Goal: Check status: Check status

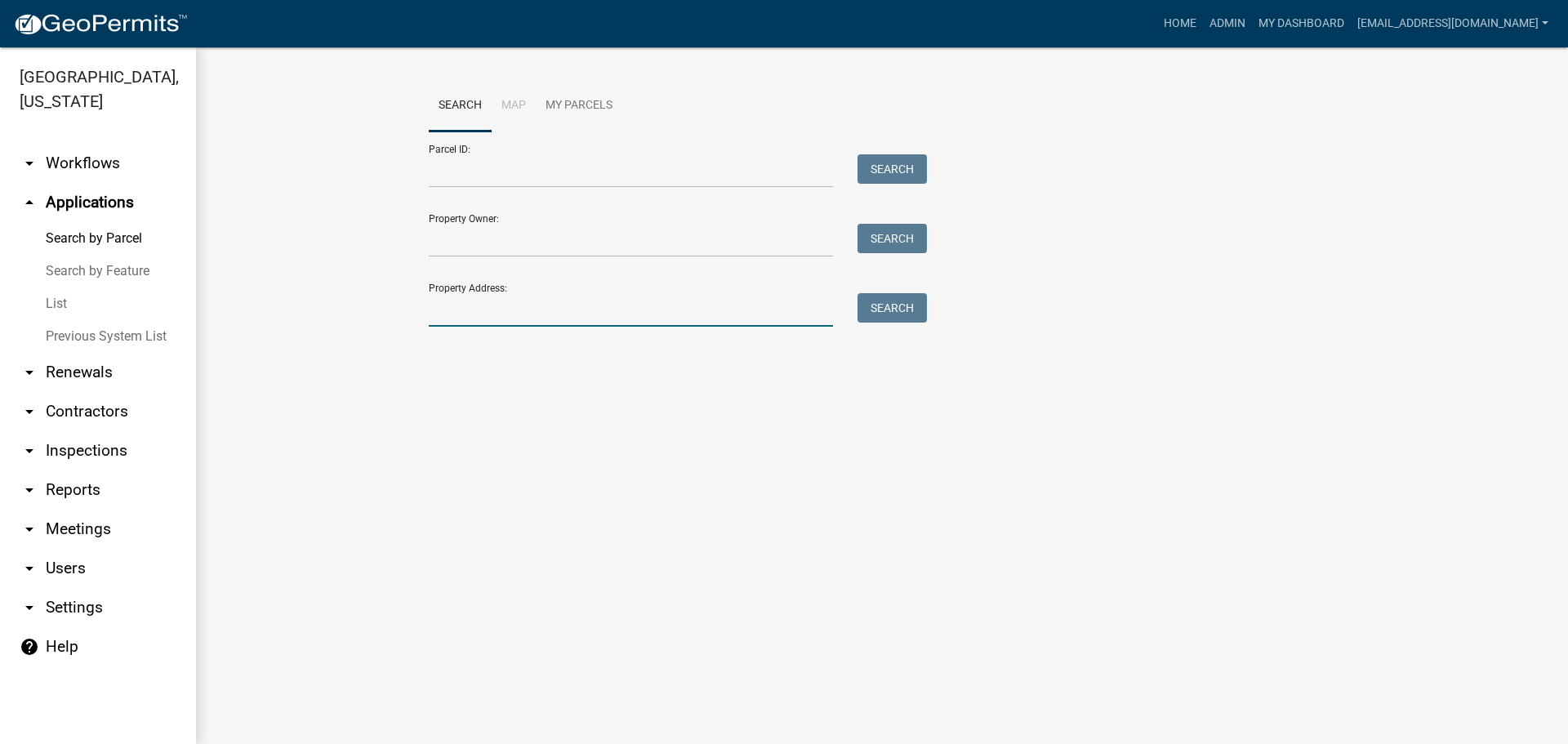
click at [502, 308] on input "Property Address:" at bounding box center [631, 310] width 404 height 34
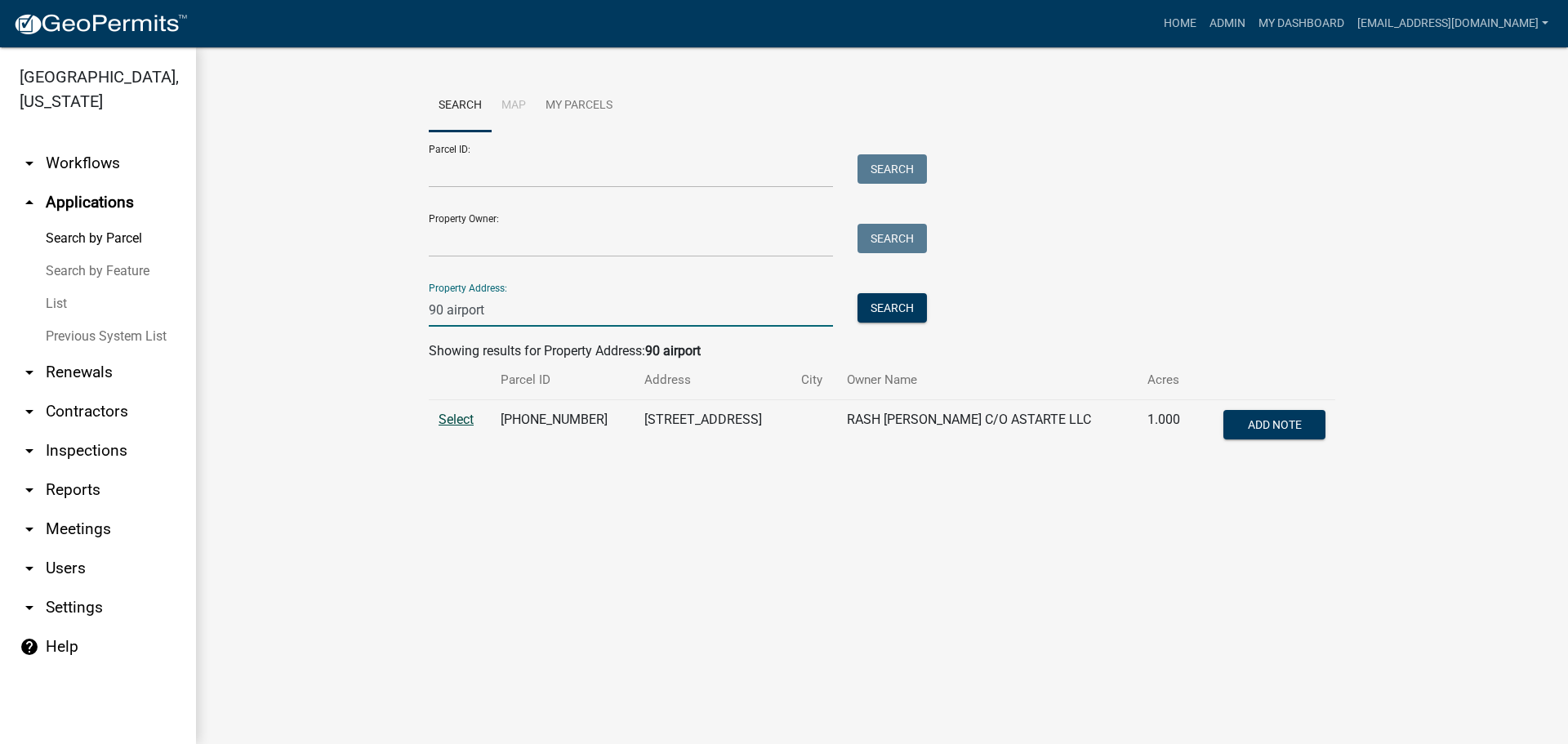
type input "90 airport"
click at [449, 421] on span "Select" at bounding box center [456, 419] width 36 height 15
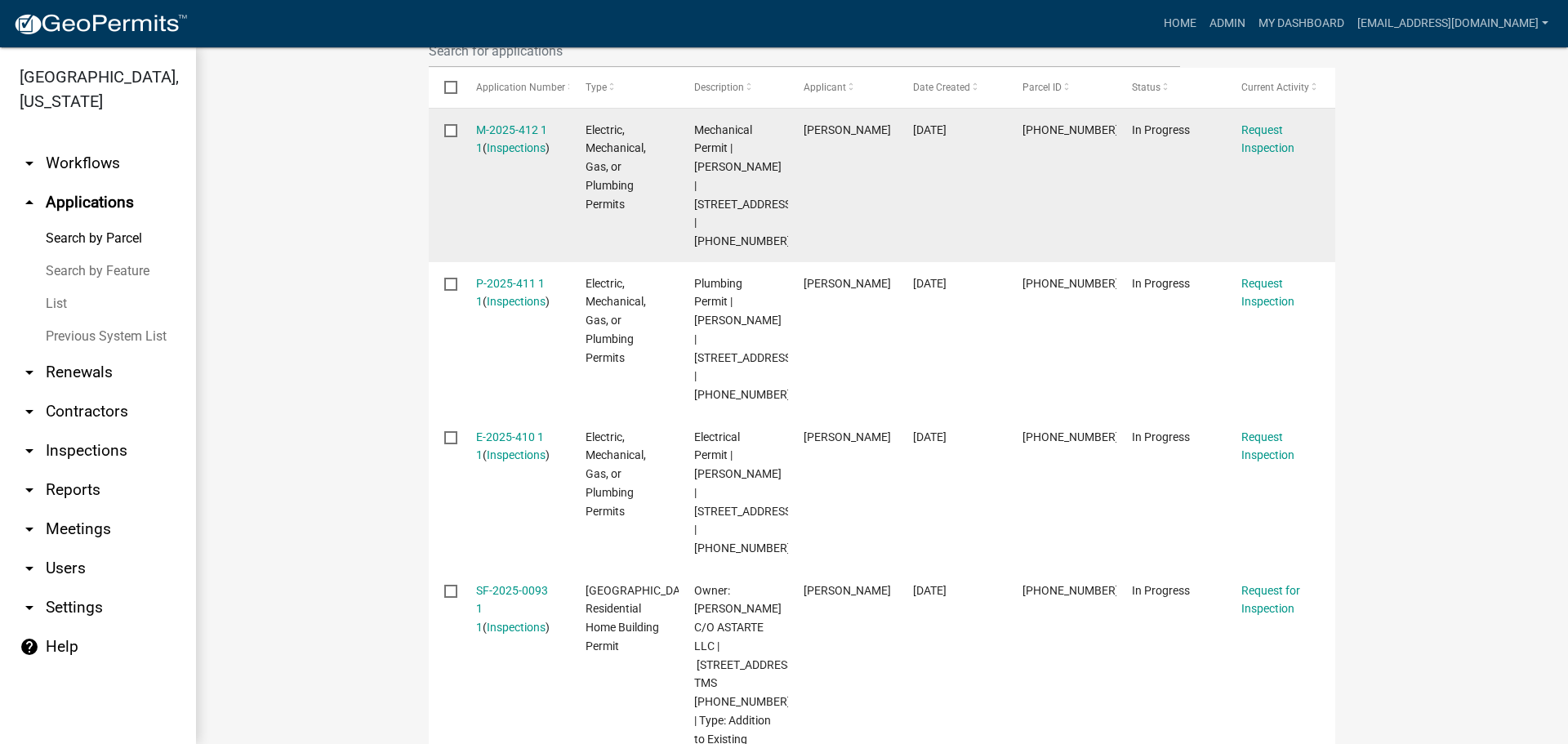
scroll to position [572, 0]
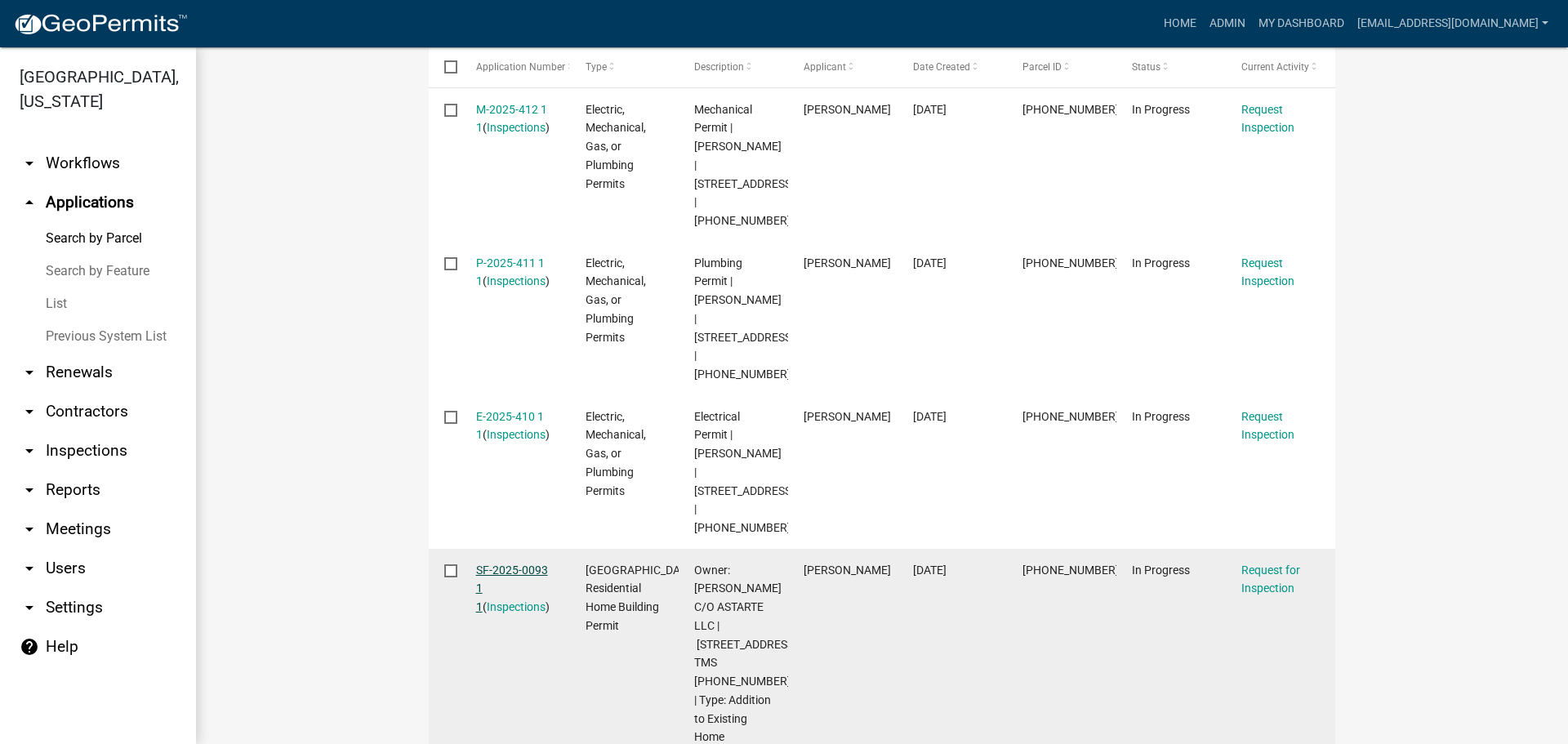
click at [507, 564] on link "SF-2025-0093 1 1" at bounding box center [511, 589] width 72 height 51
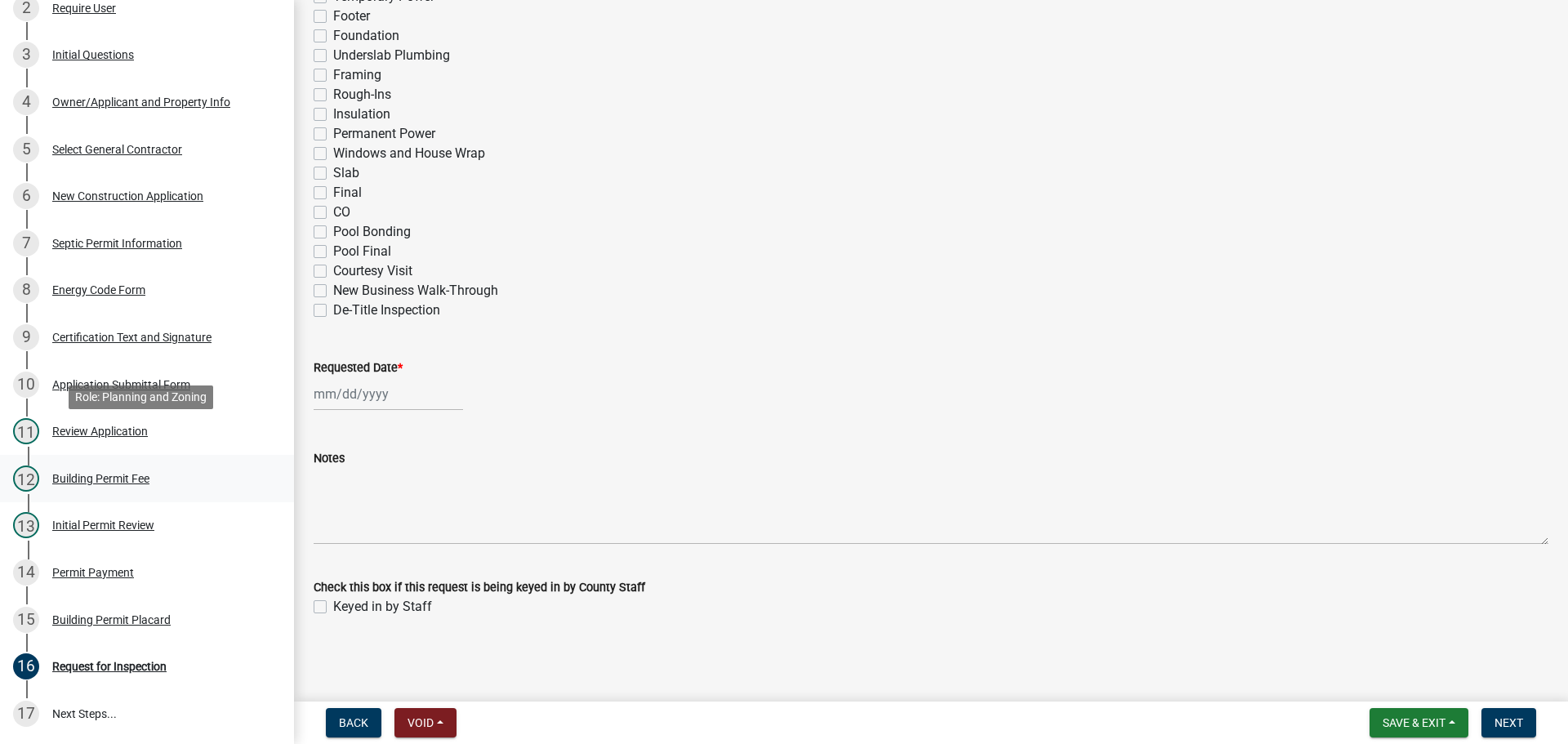
scroll to position [380, 0]
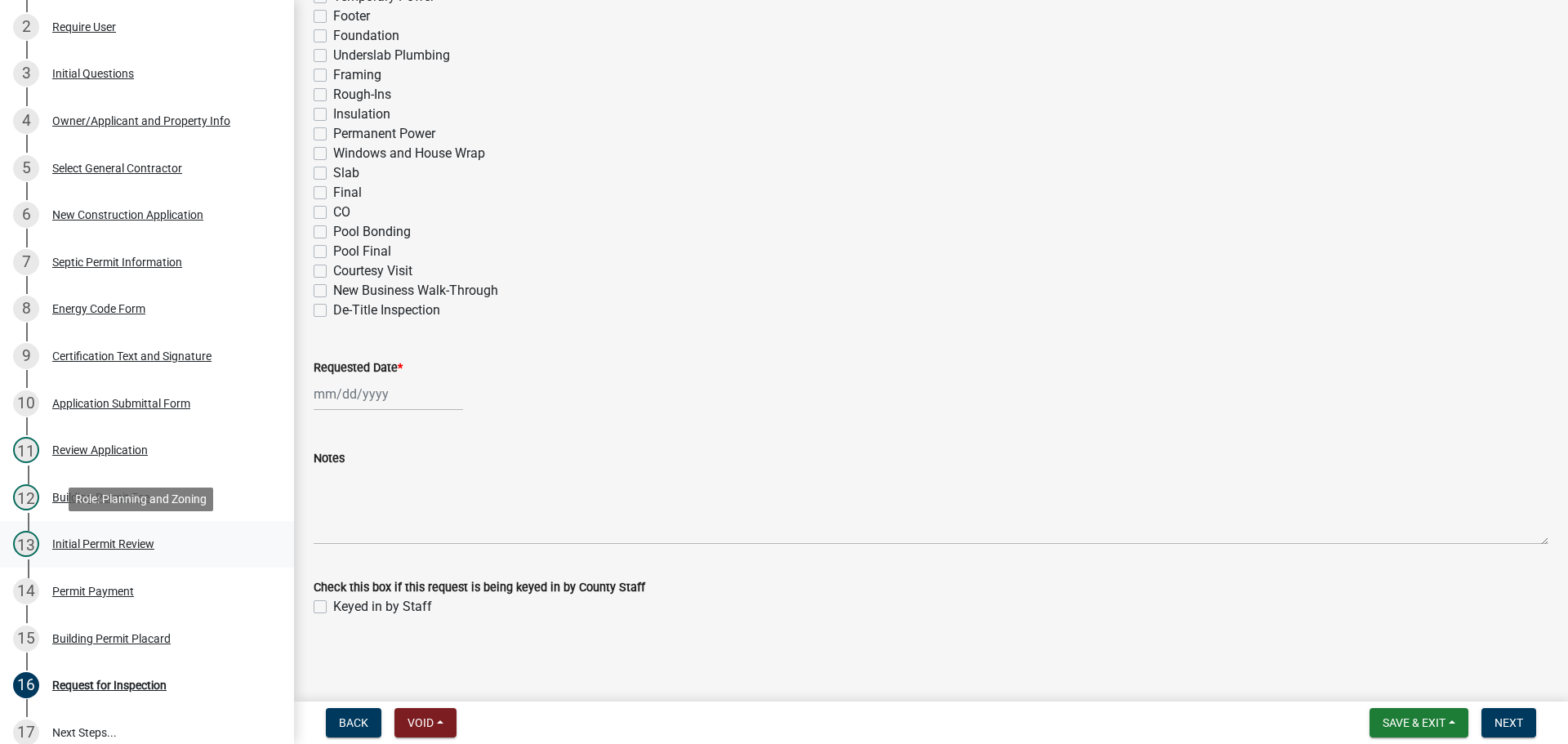
click at [146, 541] on div "Initial Permit Review" at bounding box center [103, 544] width 102 height 12
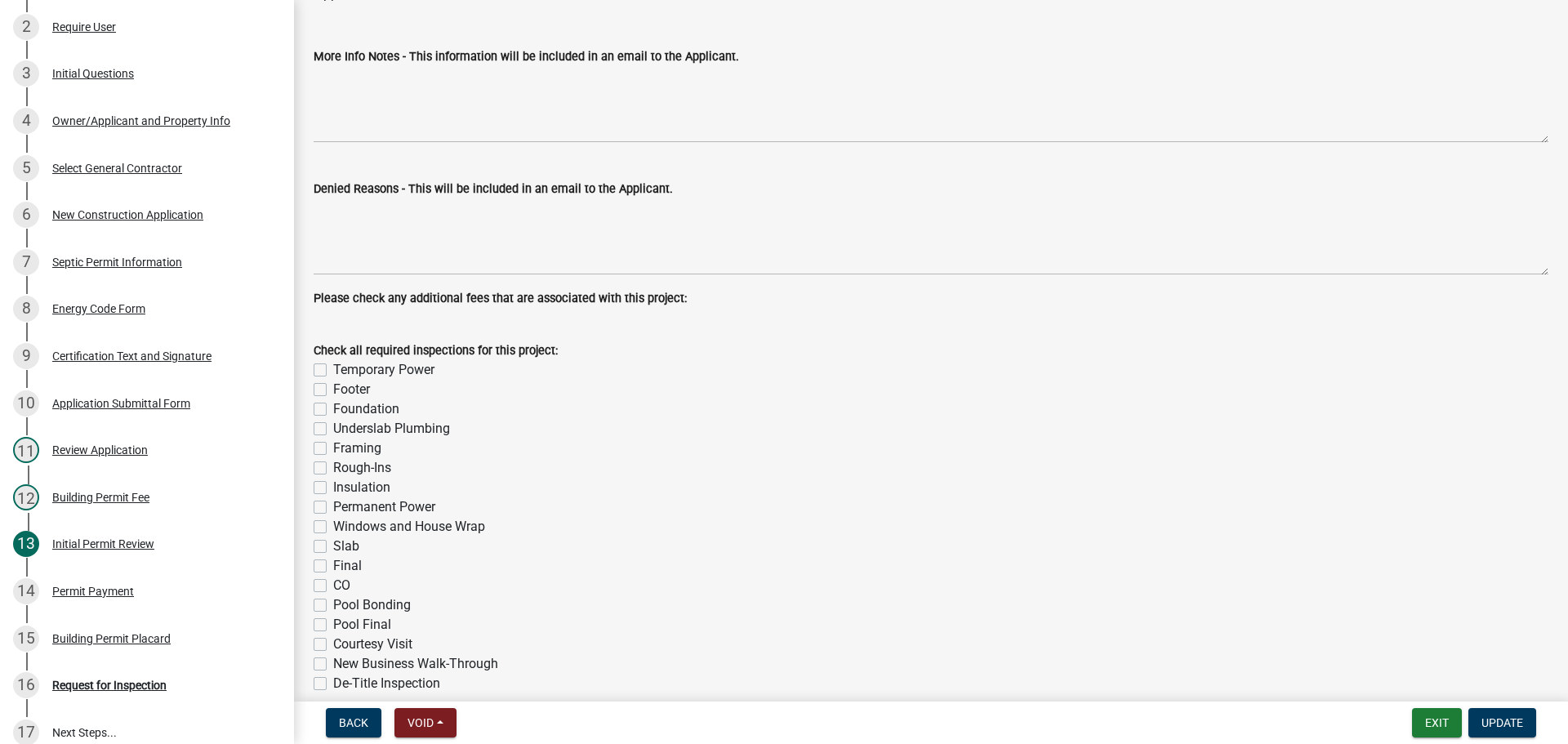
scroll to position [0, 0]
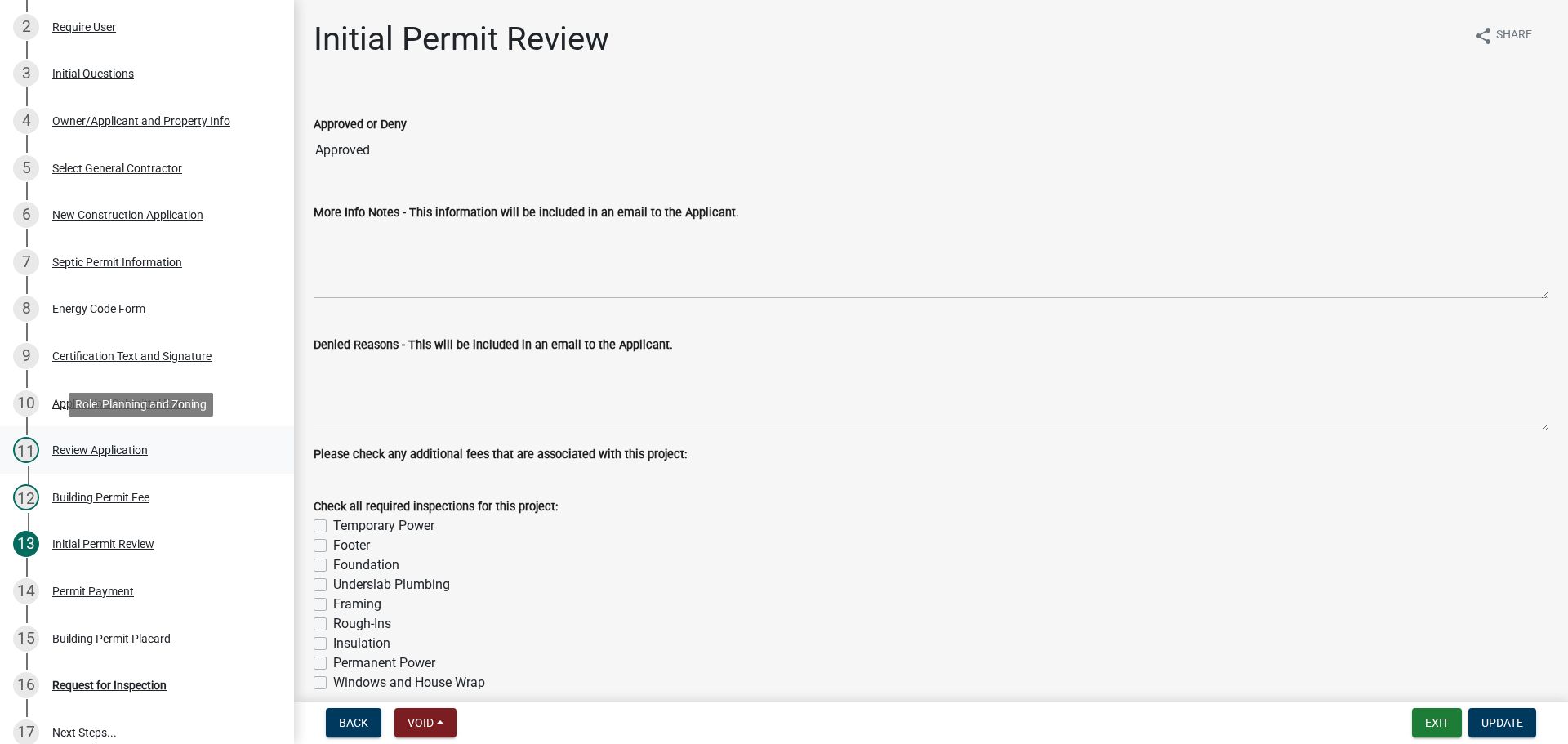
click at [134, 445] on div "Review Application" at bounding box center [100, 451] width 96 height 12
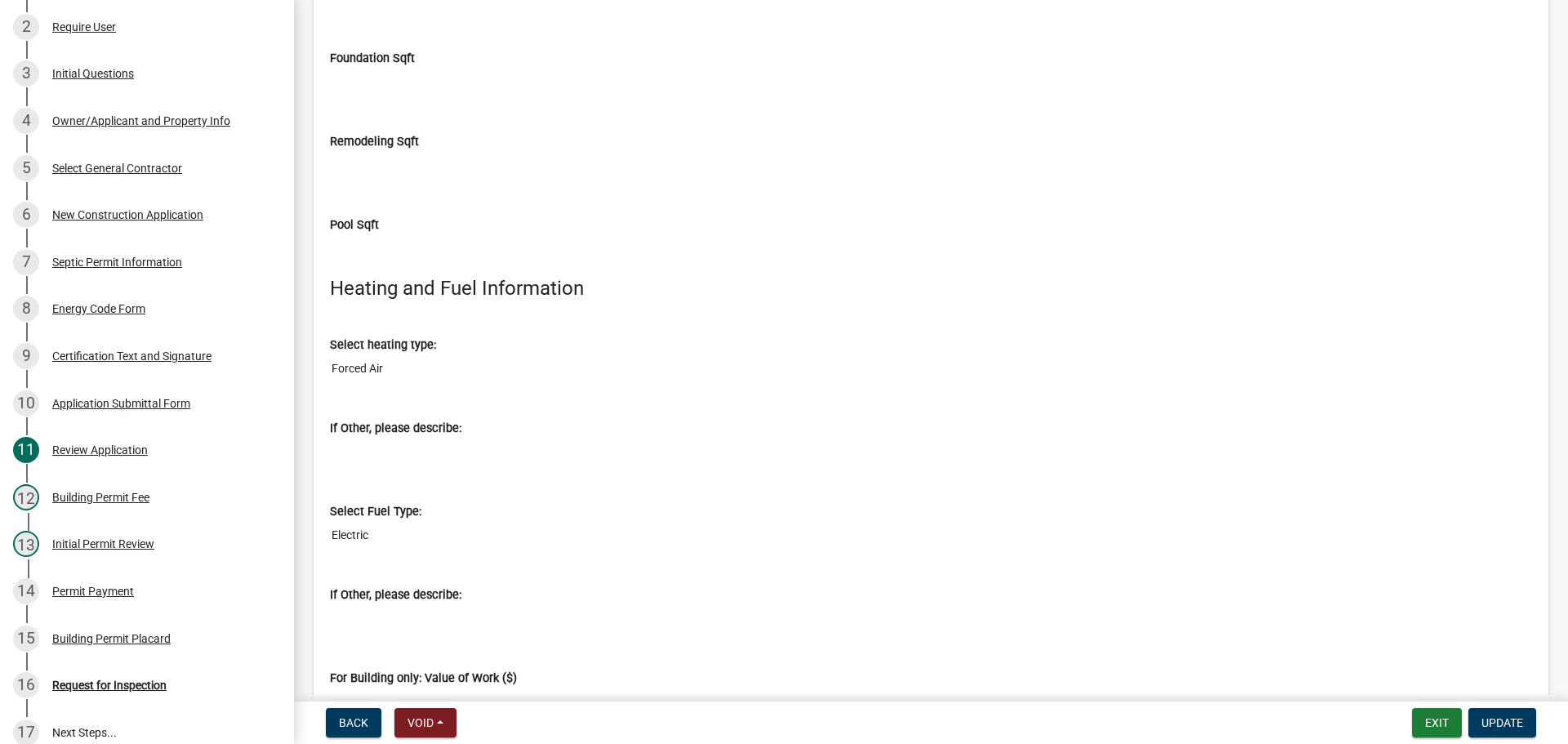
scroll to position [5474, 0]
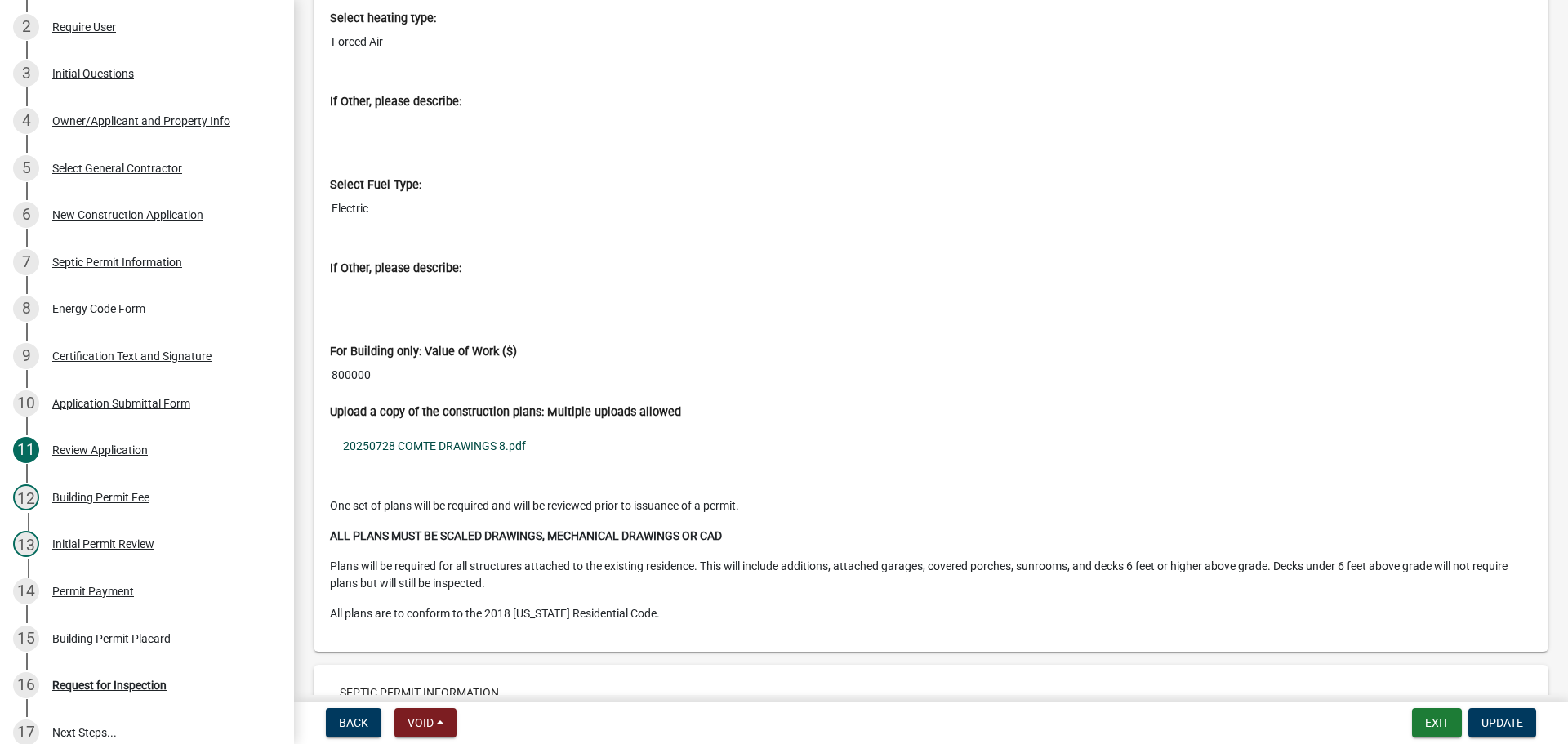
click at [412, 458] on link "20250728 COMTE DRAWINGS 8.pdf" at bounding box center [931, 446] width 1203 height 37
